Goal: Task Accomplishment & Management: Manage account settings

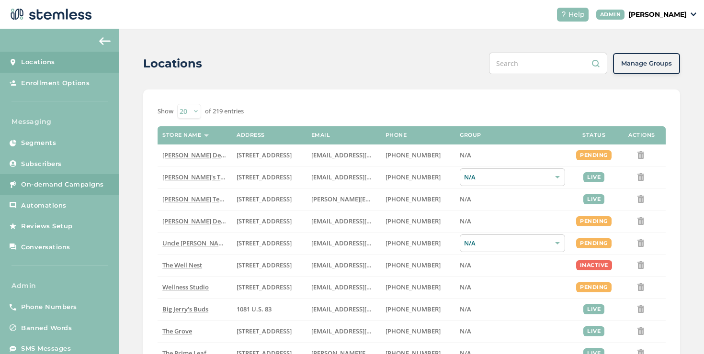
click at [72, 188] on span "On-demand Campaigns" at bounding box center [62, 185] width 83 height 10
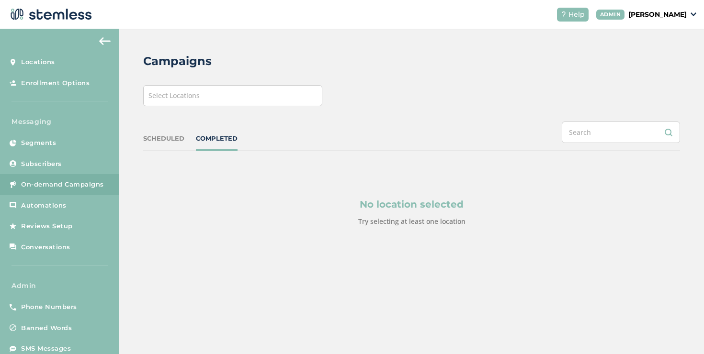
click at [216, 107] on div "Campaigns Select Locations SCHEDULED COMPLETED No location selected Try selecti…" at bounding box center [411, 163] width 584 height 268
click at [229, 98] on div "Select Locations" at bounding box center [232, 95] width 179 height 21
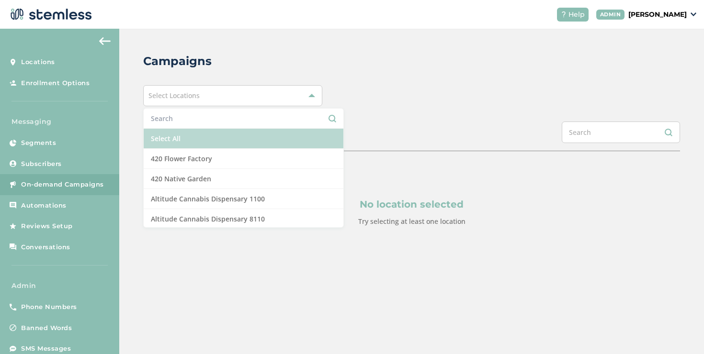
click at [203, 138] on li "Select All" at bounding box center [244, 139] width 200 height 20
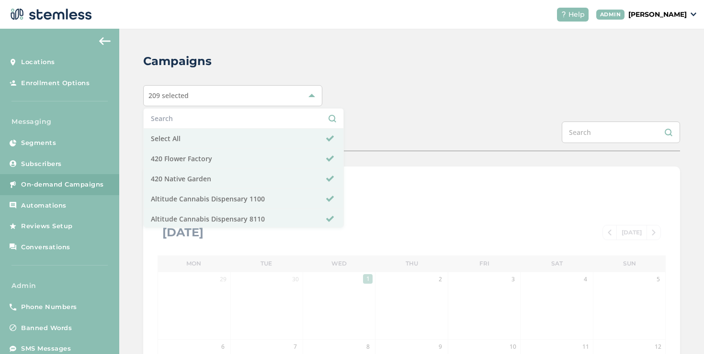
click at [369, 108] on div "Campaigns 209 selected Select All 420 Flower Factory 420 Native Garden Altitude…" at bounding box center [411, 338] width 584 height 619
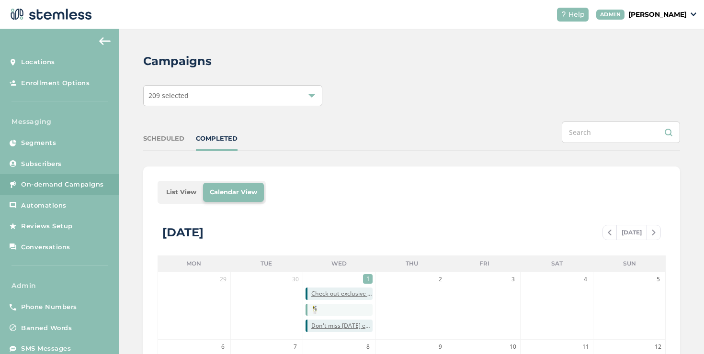
click at [179, 190] on li "List View" at bounding box center [181, 192] width 44 height 19
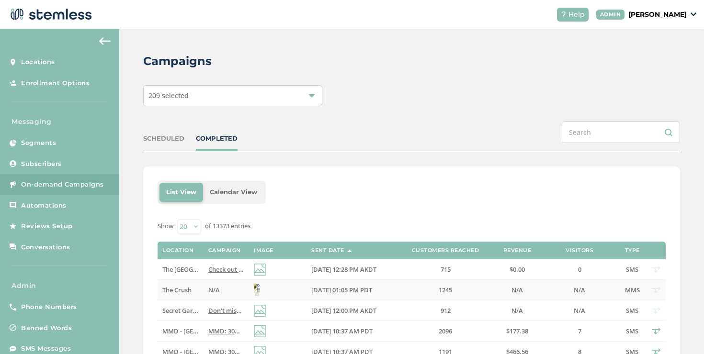
click at [213, 286] on span "N/A" at bounding box center [213, 290] width 11 height 9
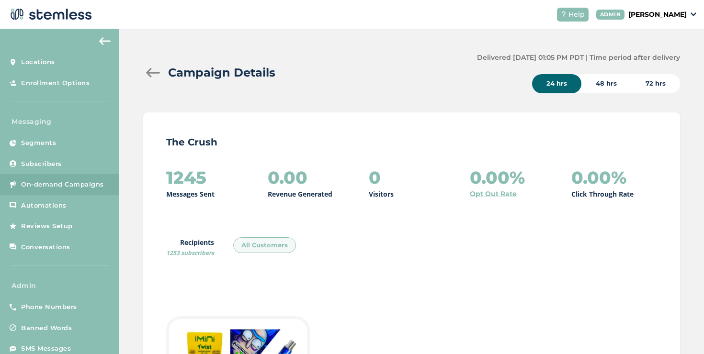
click at [149, 78] on div "Campaign Details" at bounding box center [306, 72] width 326 height 17
click at [152, 75] on div at bounding box center [152, 73] width 19 height 10
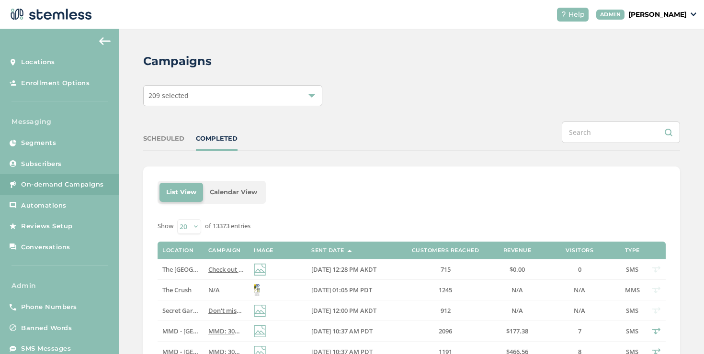
click at [214, 269] on span "Check out exclusive Red Light PFD deals! Our BIGGEST sale of the year! Reply EN…" at bounding box center [341, 269] width 266 height 9
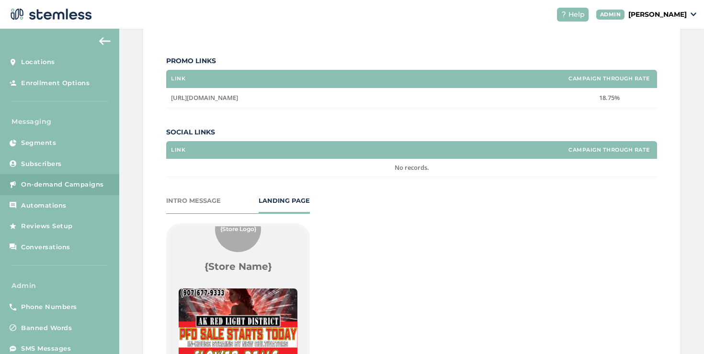
scroll to position [29, 0]
